Goal: Task Accomplishment & Management: Complete application form

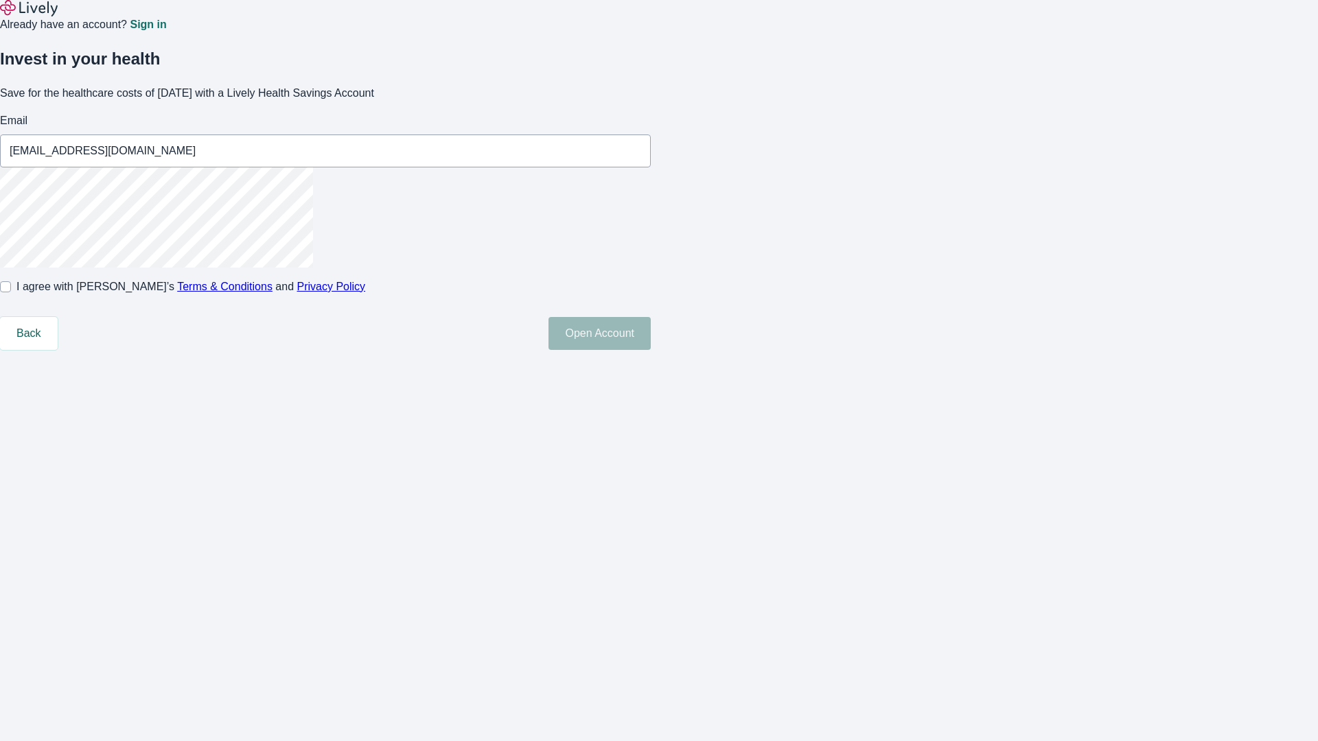
click at [11, 292] on input "I agree with Lively’s Terms & Conditions and Privacy Policy" at bounding box center [5, 286] width 11 height 11
checkbox input "true"
click at [651, 350] on button "Open Account" at bounding box center [599, 333] width 102 height 33
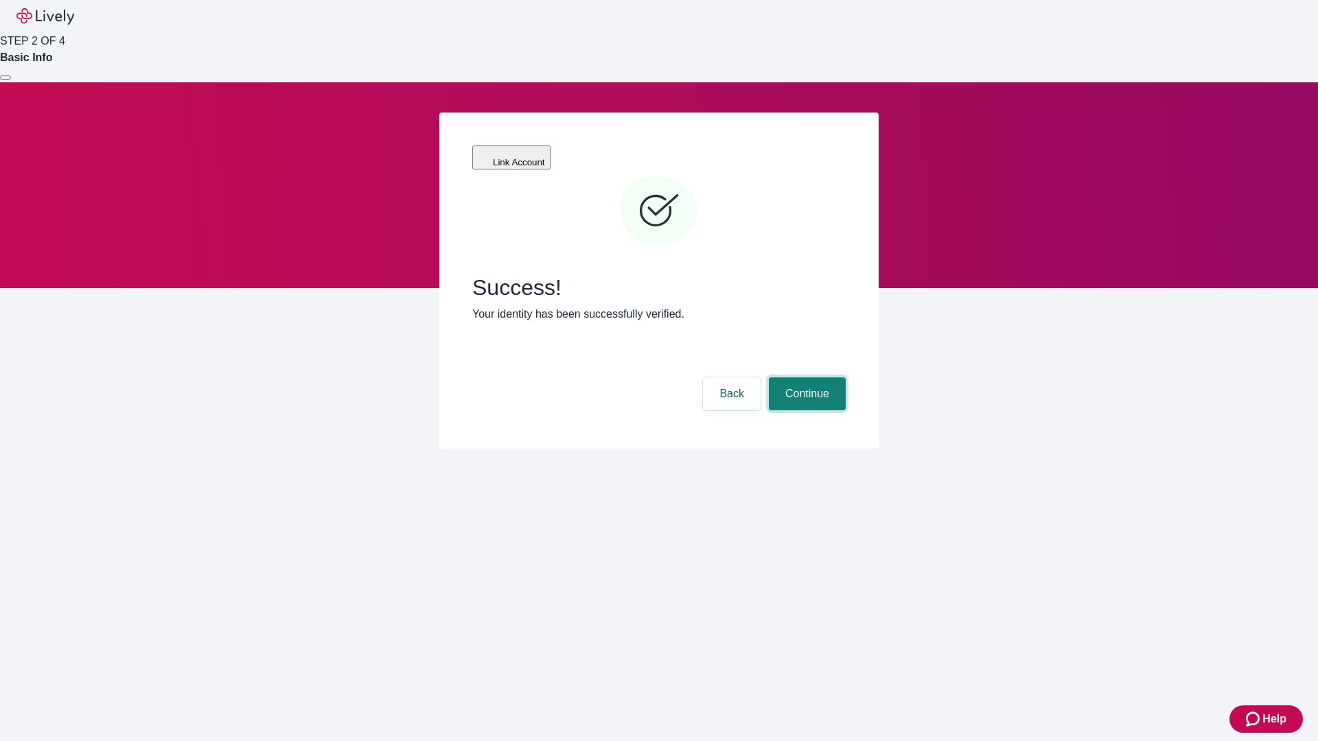
click at [805, 377] on button "Continue" at bounding box center [807, 393] width 77 height 33
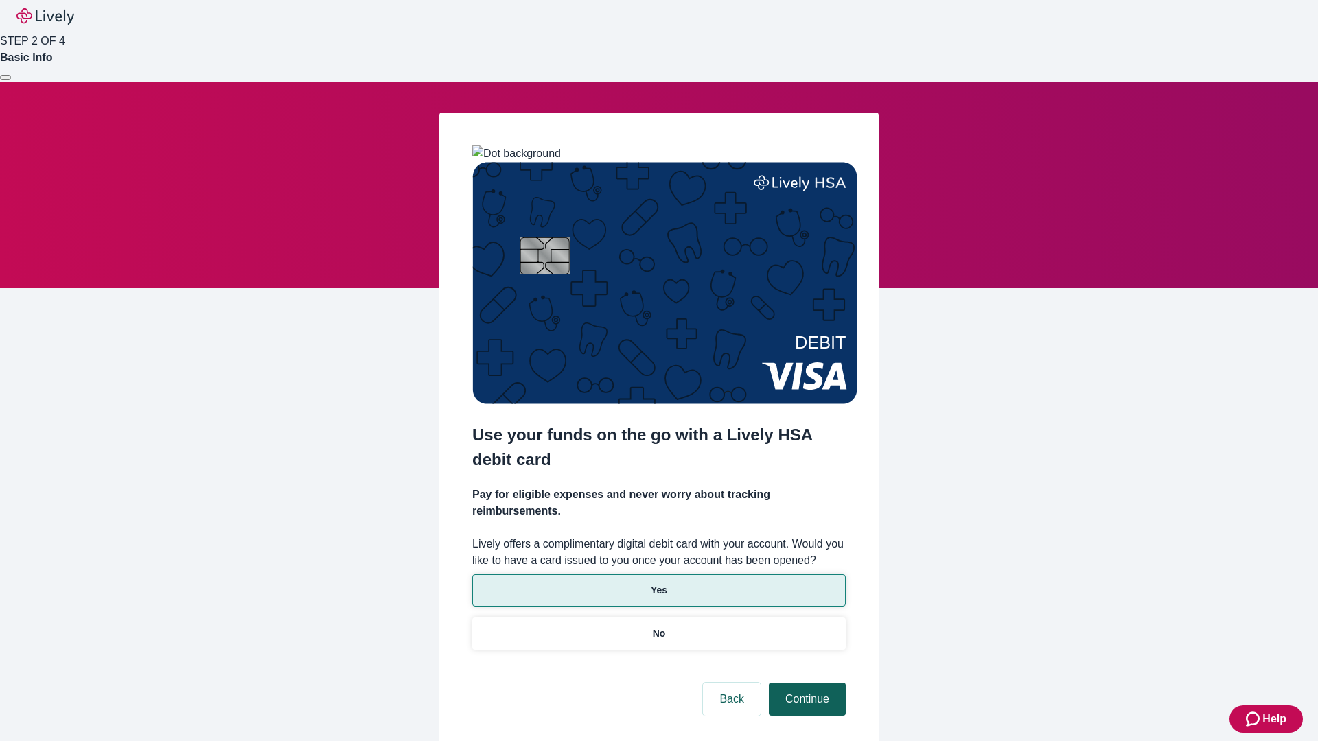
click at [658, 583] on p "Yes" at bounding box center [659, 590] width 16 height 14
click at [805, 683] on button "Continue" at bounding box center [807, 699] width 77 height 33
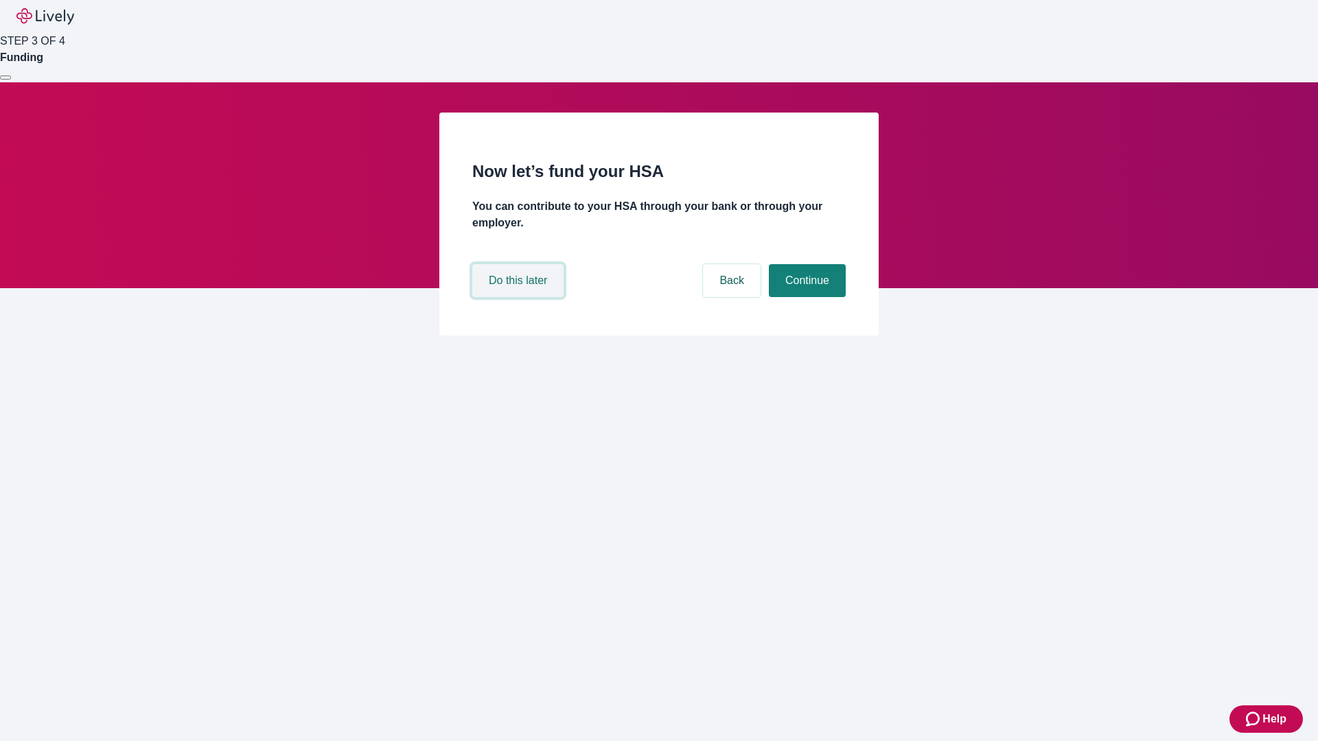
click at [520, 297] on button "Do this later" at bounding box center [517, 280] width 91 height 33
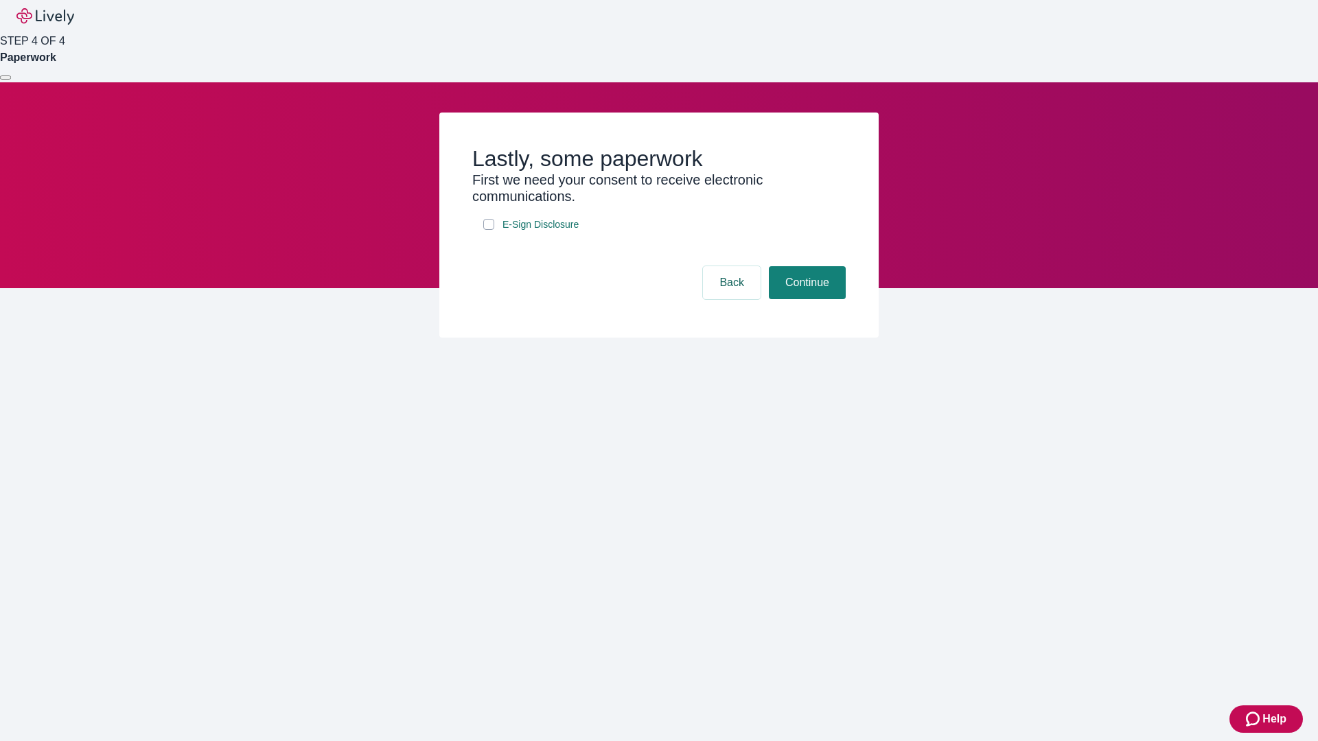
click at [489, 230] on input "E-Sign Disclosure" at bounding box center [488, 224] width 11 height 11
checkbox input "true"
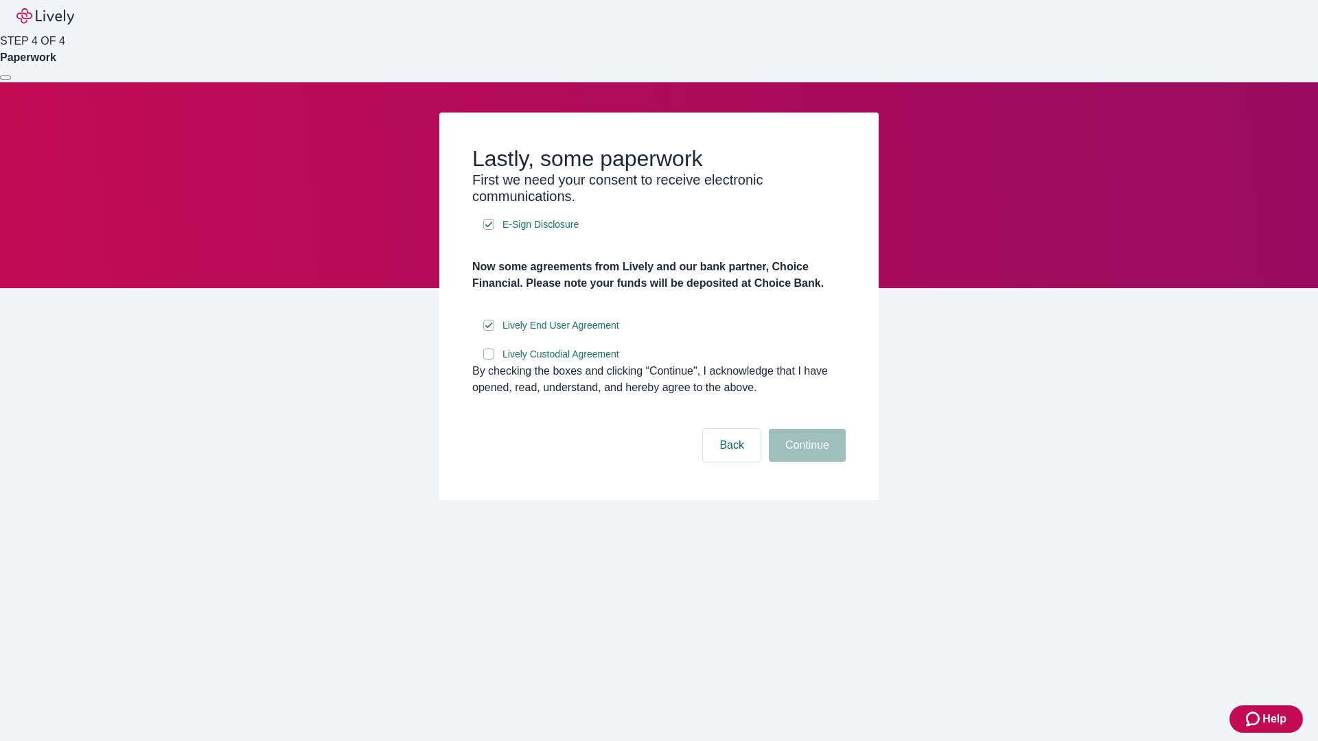
click at [489, 360] on input "Lively Custodial Agreement" at bounding box center [488, 354] width 11 height 11
checkbox input "true"
click at [805, 462] on button "Continue" at bounding box center [807, 445] width 77 height 33
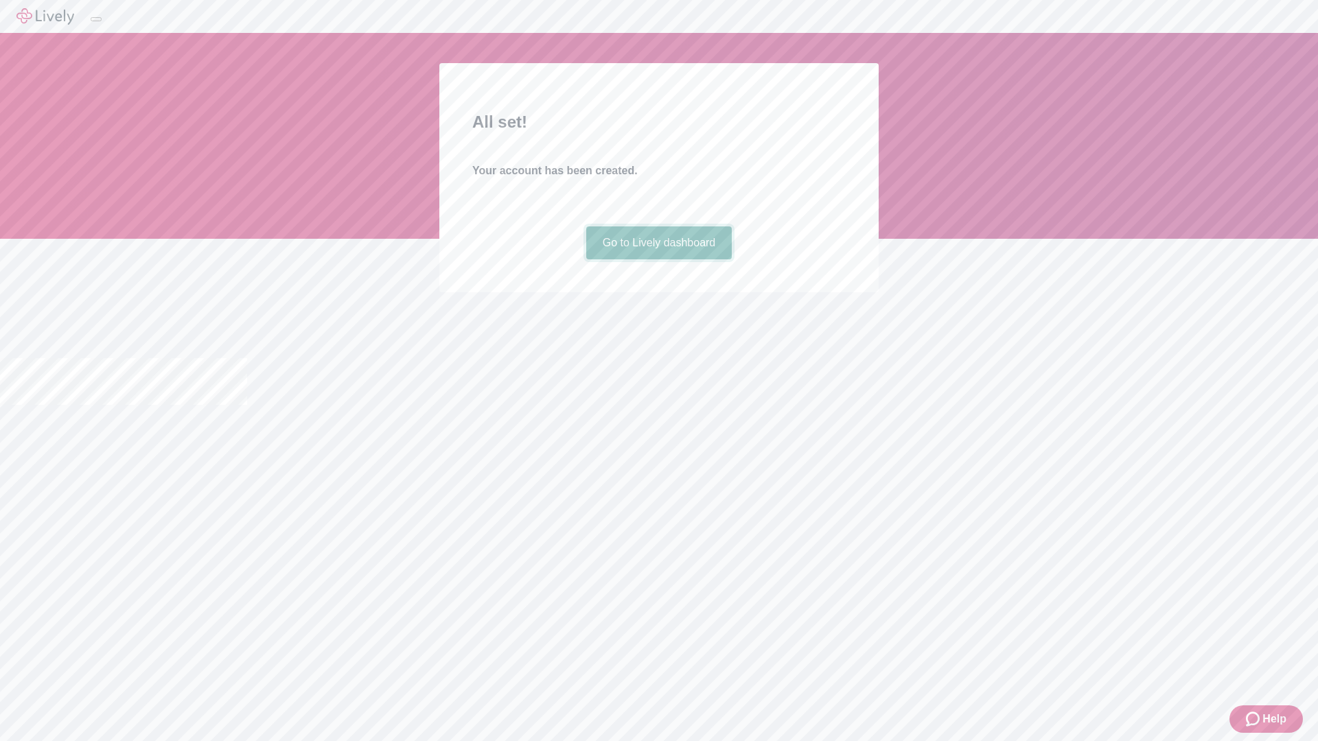
click at [658, 259] on link "Go to Lively dashboard" at bounding box center [659, 242] width 146 height 33
